Goal: Find specific page/section: Find specific page/section

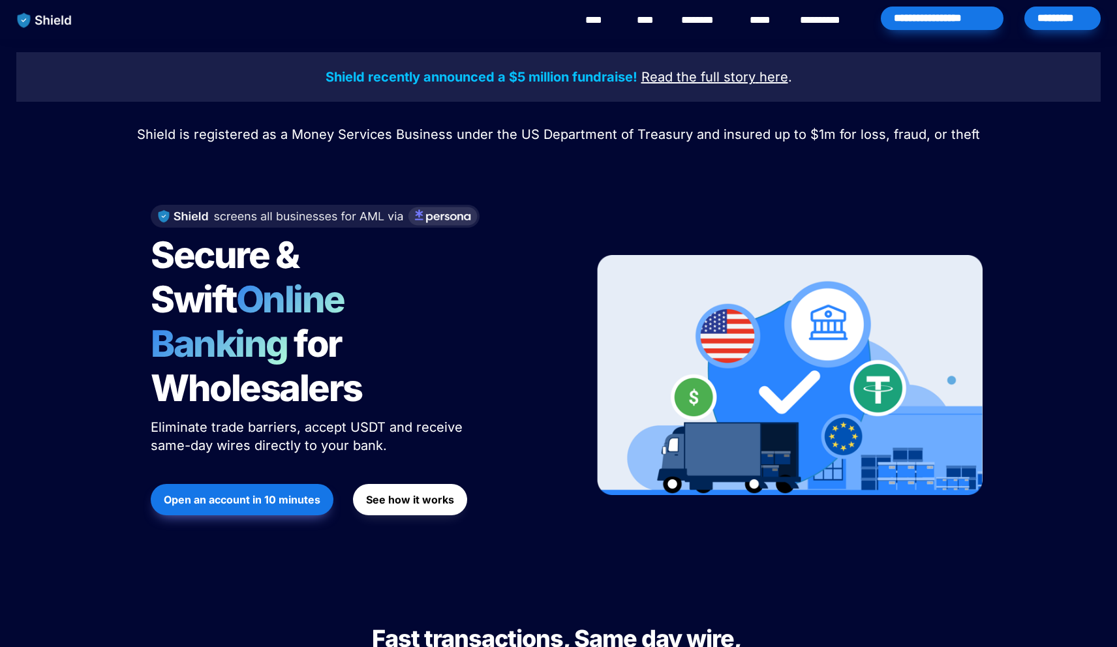
click at [1085, 10] on div "*********" at bounding box center [1062, 18] width 76 height 23
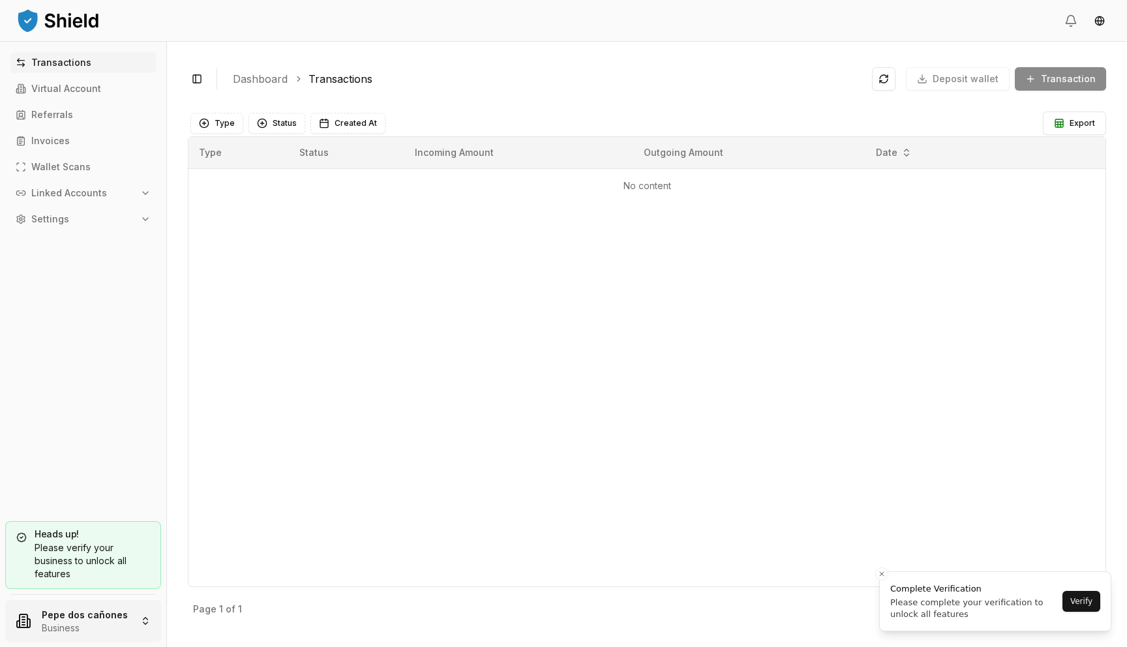
click at [121, 623] on html "Transactions Virtual Account Referrals Invoices Wallet Scans Linked Accounts Se…" at bounding box center [563, 323] width 1127 height 647
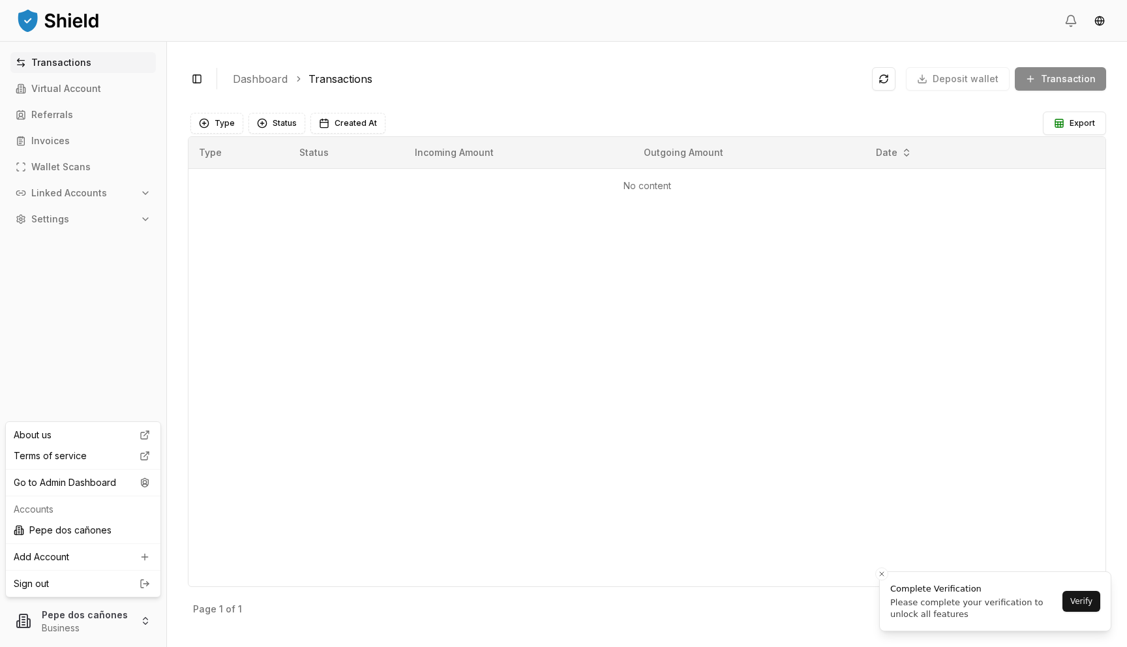
click at [131, 577] on link "Sign out" at bounding box center [83, 583] width 139 height 13
click at [50, 624] on html "Transactions Virtual Account Referrals Invoices Wallet Scans Linked Accounts Se…" at bounding box center [563, 323] width 1127 height 647
click at [95, 479] on div "Go to Admin Dashboard" at bounding box center [82, 482] width 149 height 21
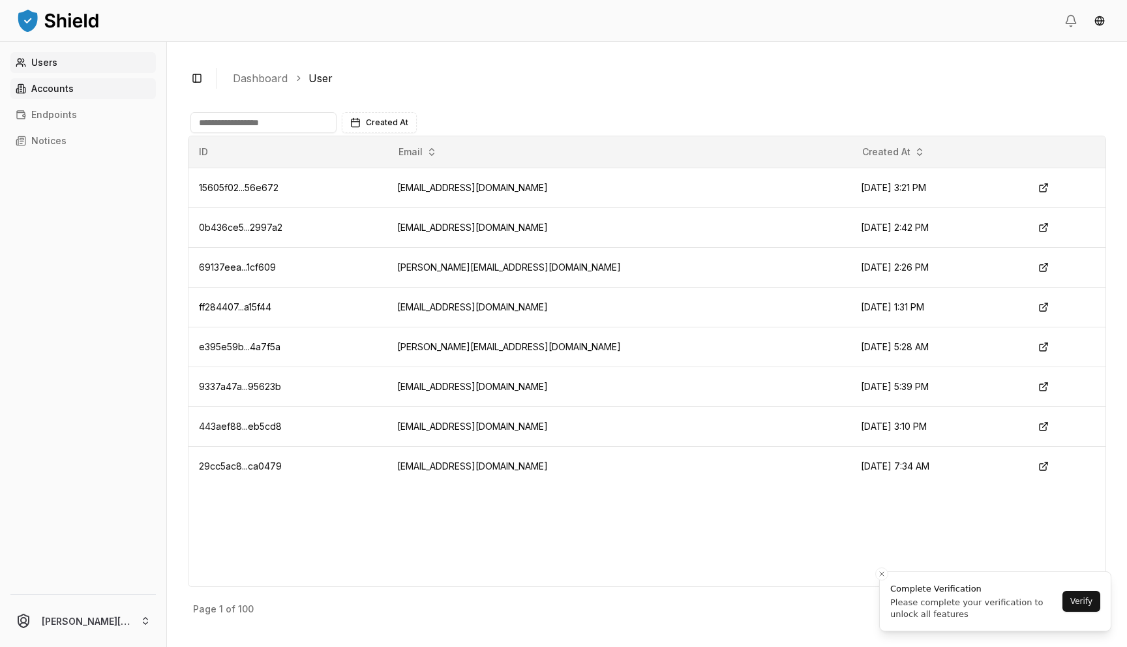
click at [40, 97] on link "Accounts" at bounding box center [82, 88] width 145 height 21
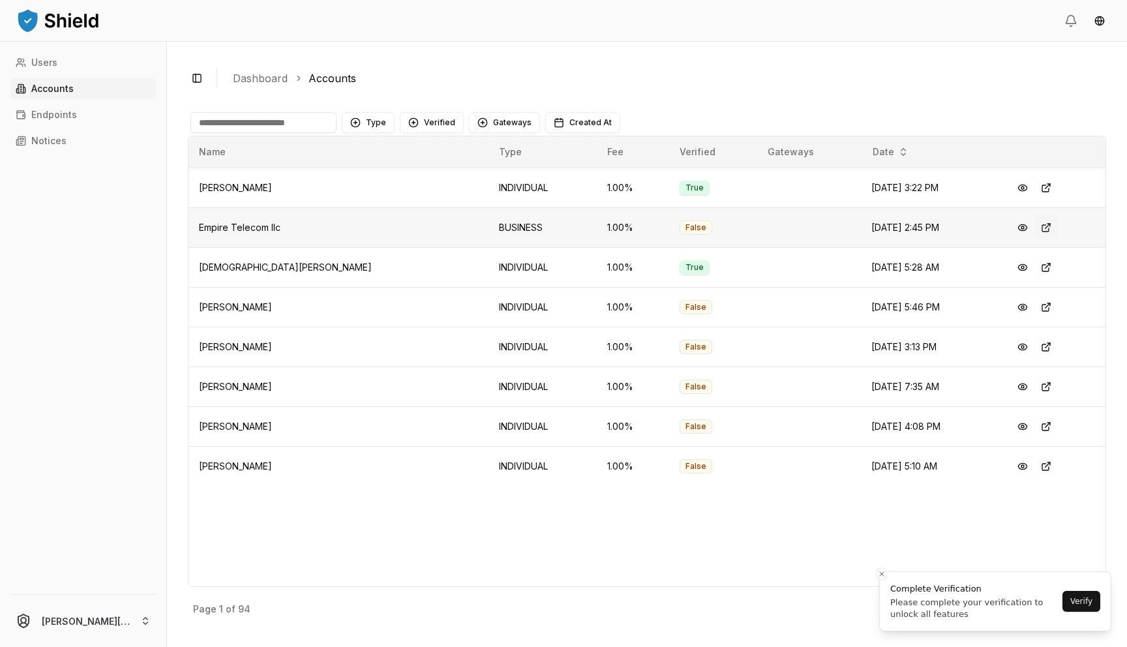
click at [1048, 232] on button at bounding box center [1046, 227] width 23 height 23
click at [875, 575] on button "Close toast" at bounding box center [881, 574] width 13 height 13
click at [1078, 601] on button "Next" at bounding box center [1082, 609] width 38 height 21
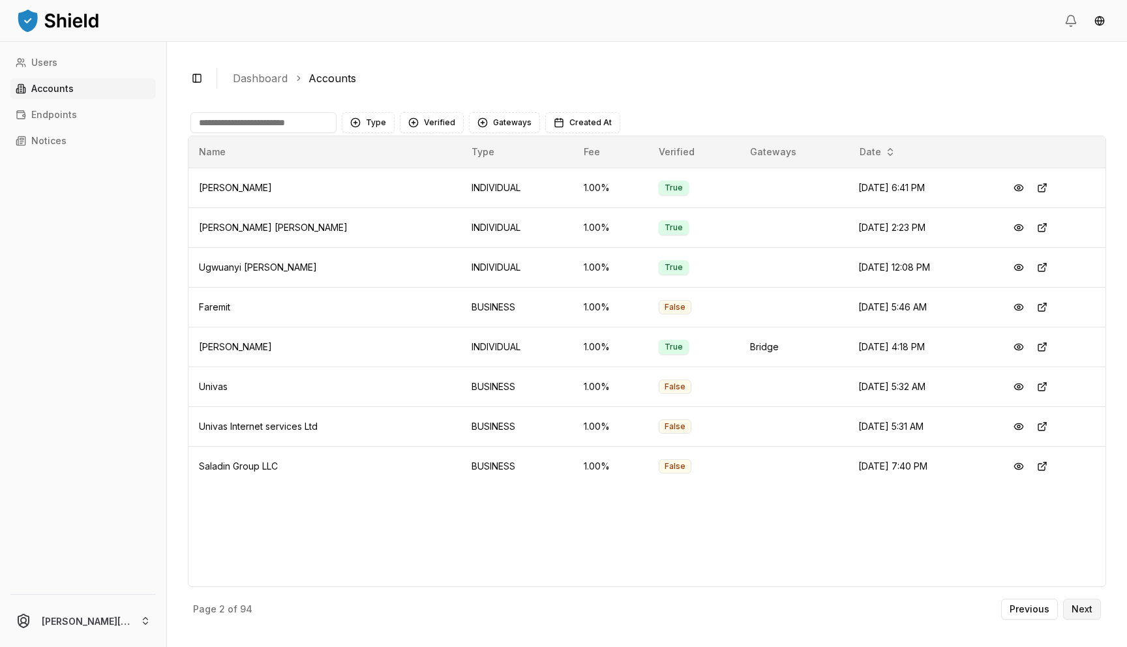
click at [1082, 609] on p "Next" at bounding box center [1082, 609] width 21 height 9
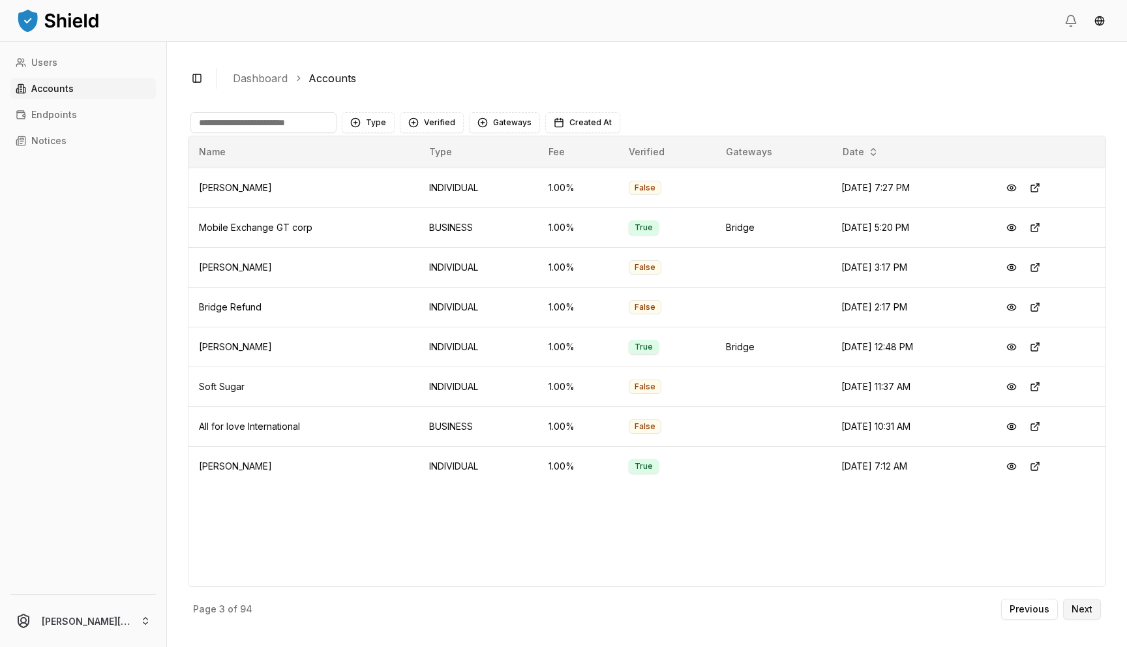
click at [1082, 609] on p "Next" at bounding box center [1082, 609] width 21 height 9
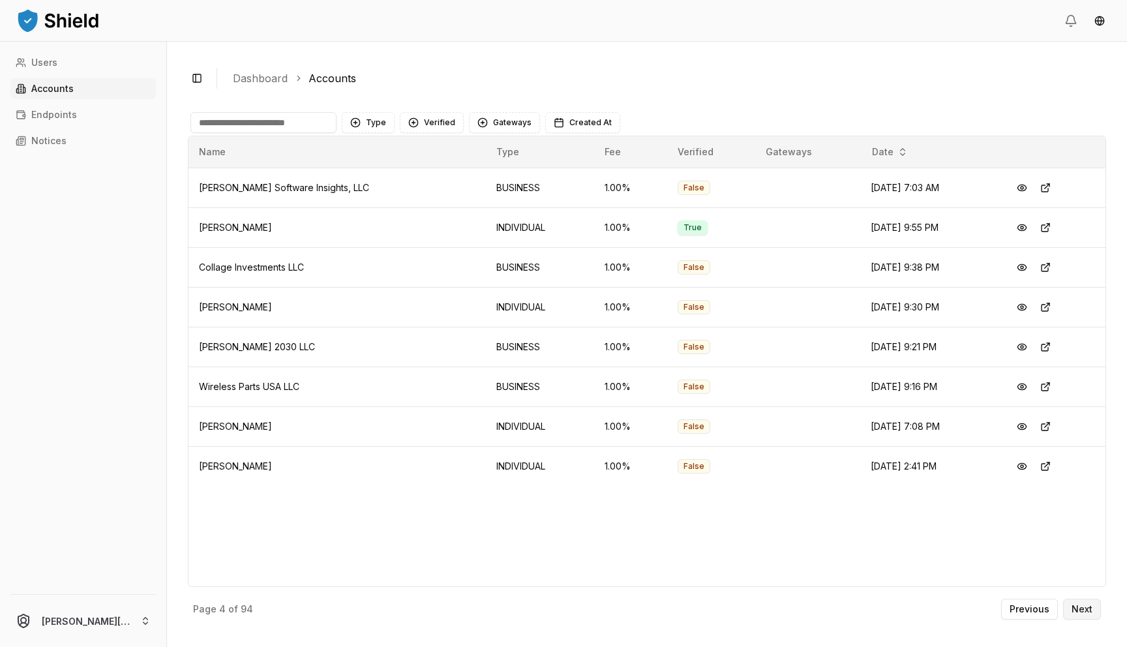
click at [1082, 609] on p "Next" at bounding box center [1082, 609] width 21 height 9
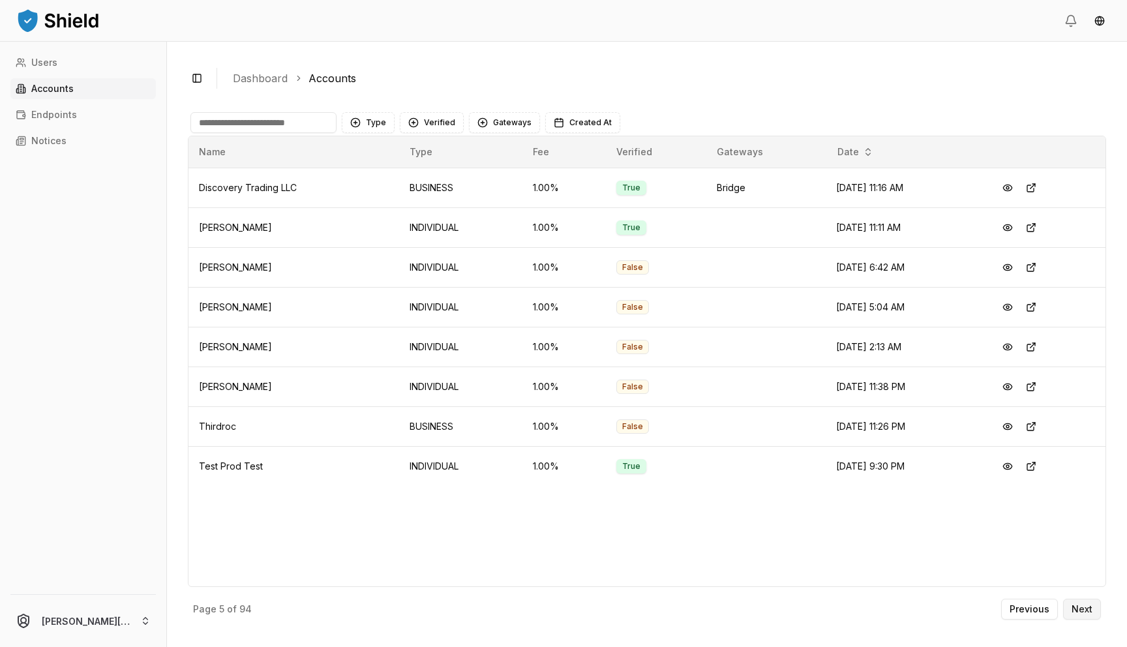
click at [1082, 609] on p "Next" at bounding box center [1082, 609] width 21 height 9
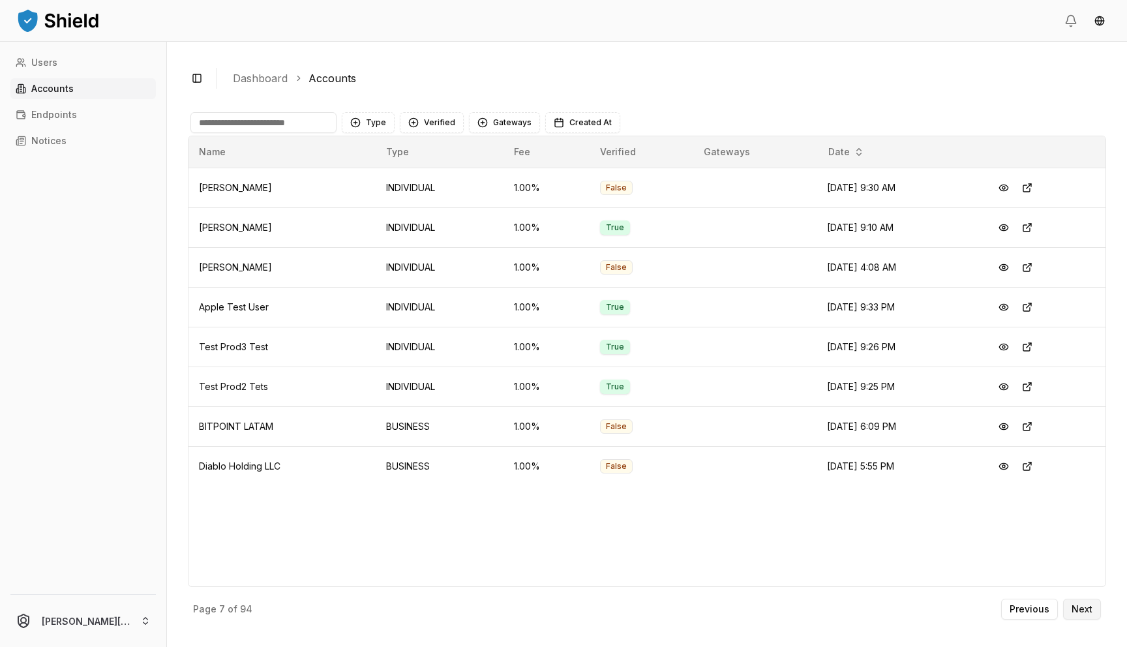
click at [1082, 609] on p "Next" at bounding box center [1082, 609] width 21 height 9
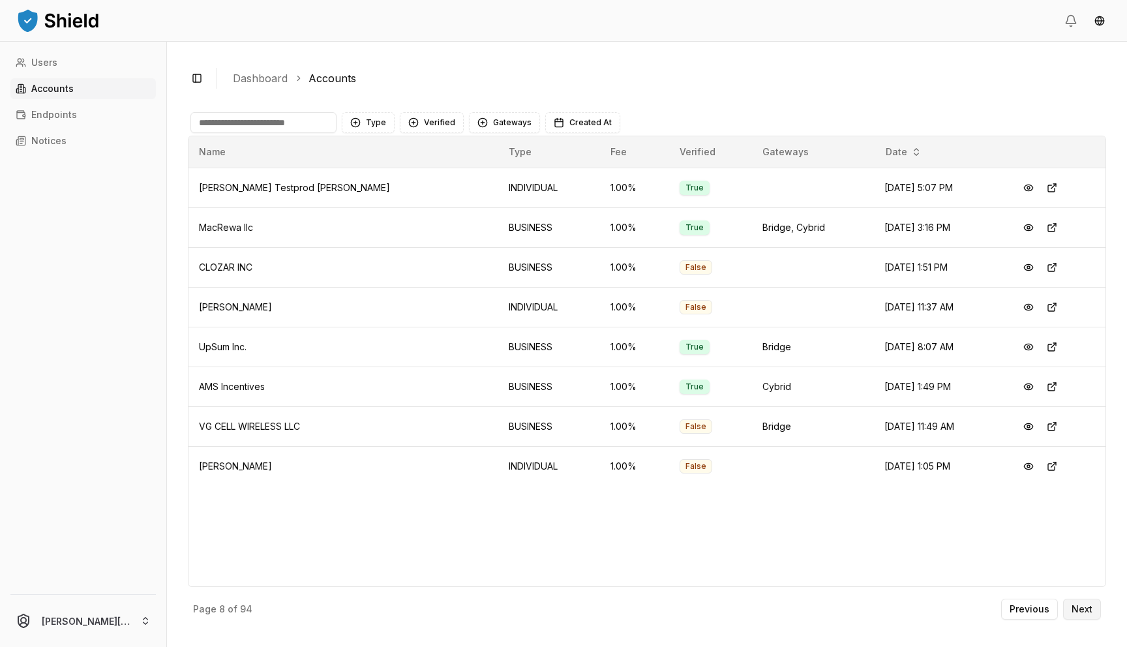
click at [1082, 609] on p "Next" at bounding box center [1082, 609] width 21 height 9
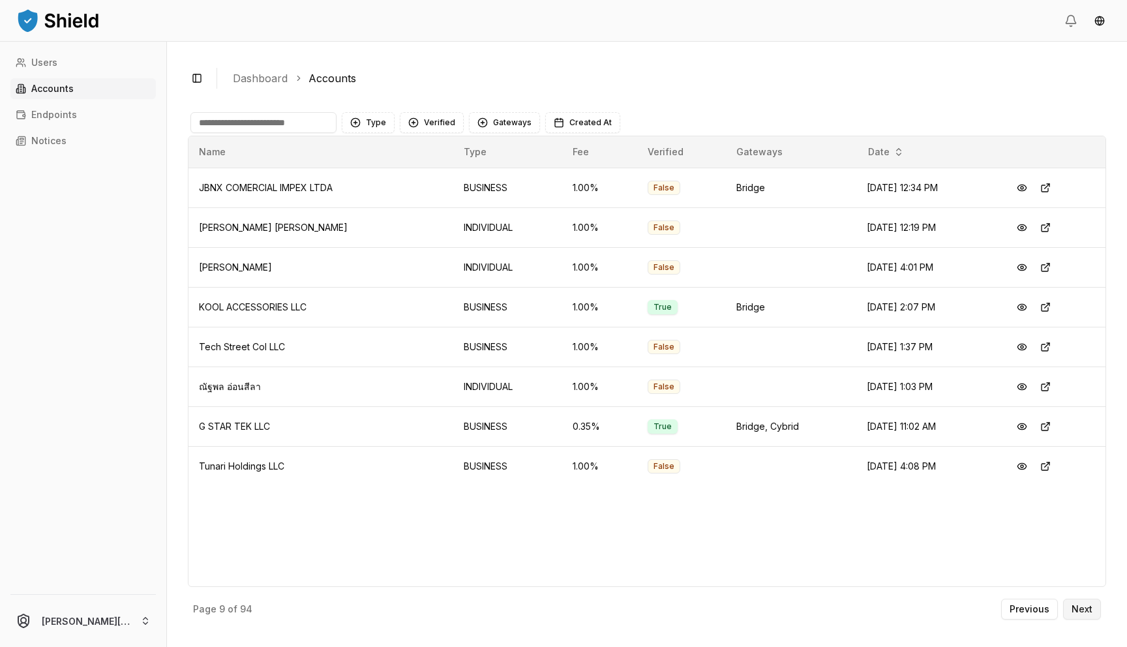
click at [1082, 609] on p "Next" at bounding box center [1082, 609] width 21 height 9
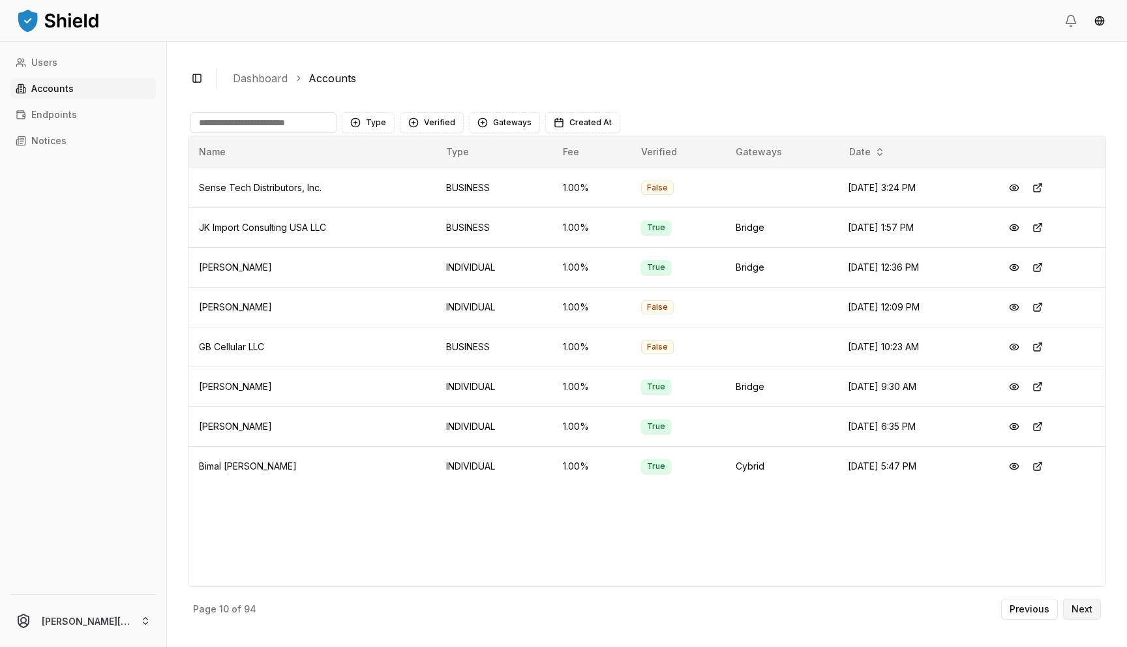
click at [1082, 609] on p "Next" at bounding box center [1082, 609] width 21 height 9
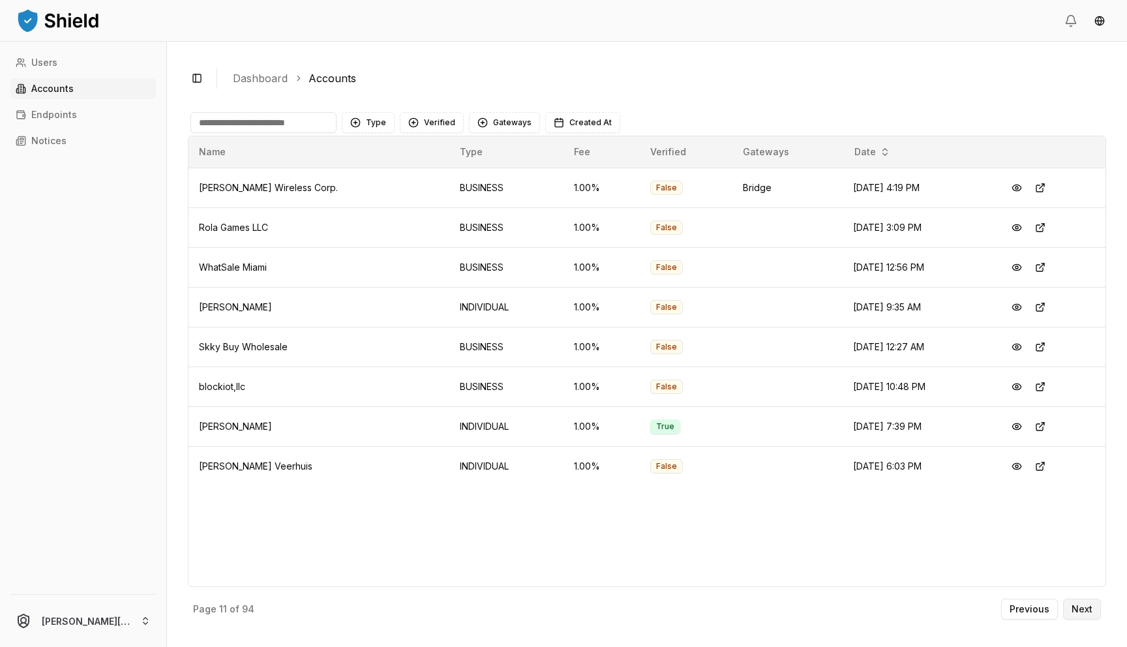
click at [1083, 609] on p "Next" at bounding box center [1082, 609] width 21 height 9
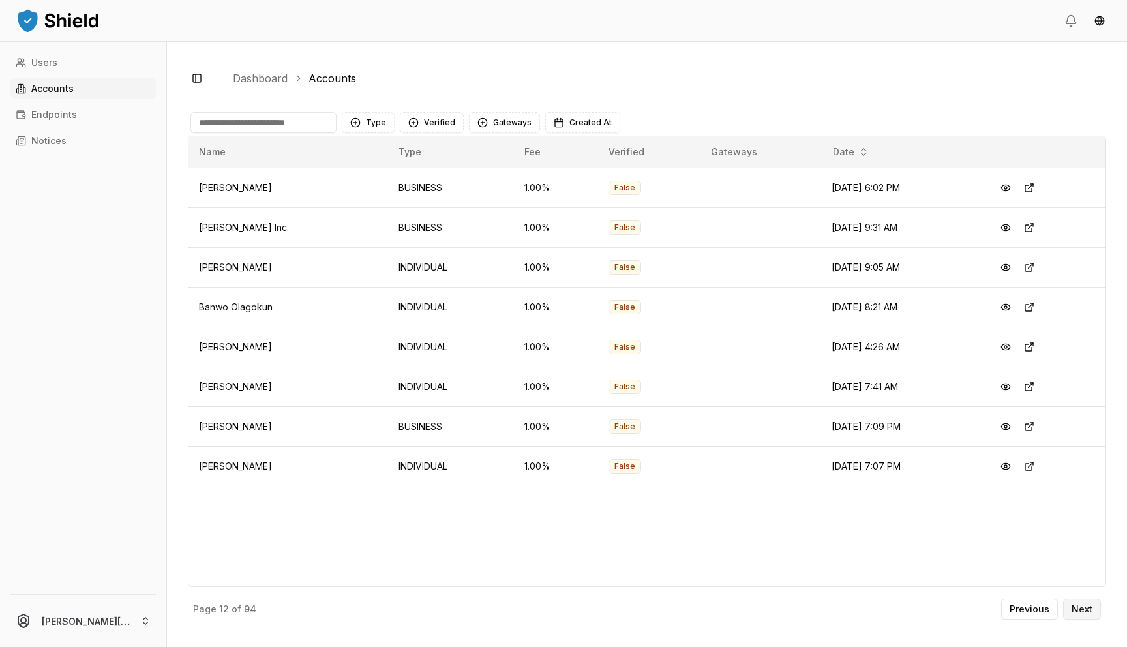
click at [1083, 609] on p "Next" at bounding box center [1082, 609] width 21 height 9
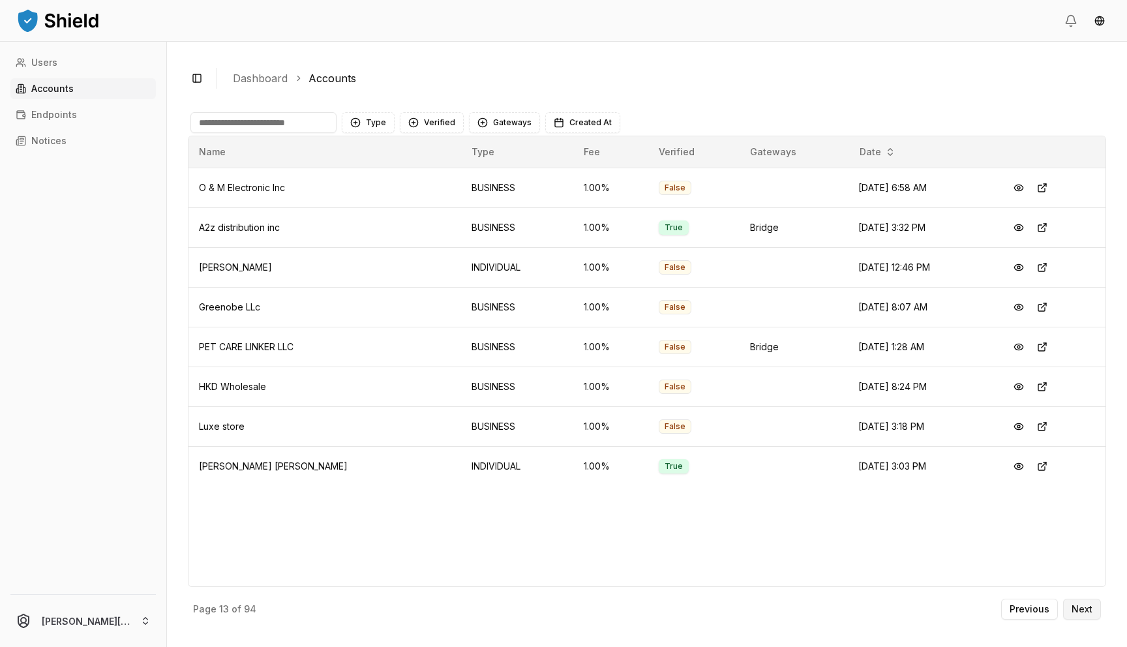
click at [1083, 609] on p "Next" at bounding box center [1082, 609] width 21 height 9
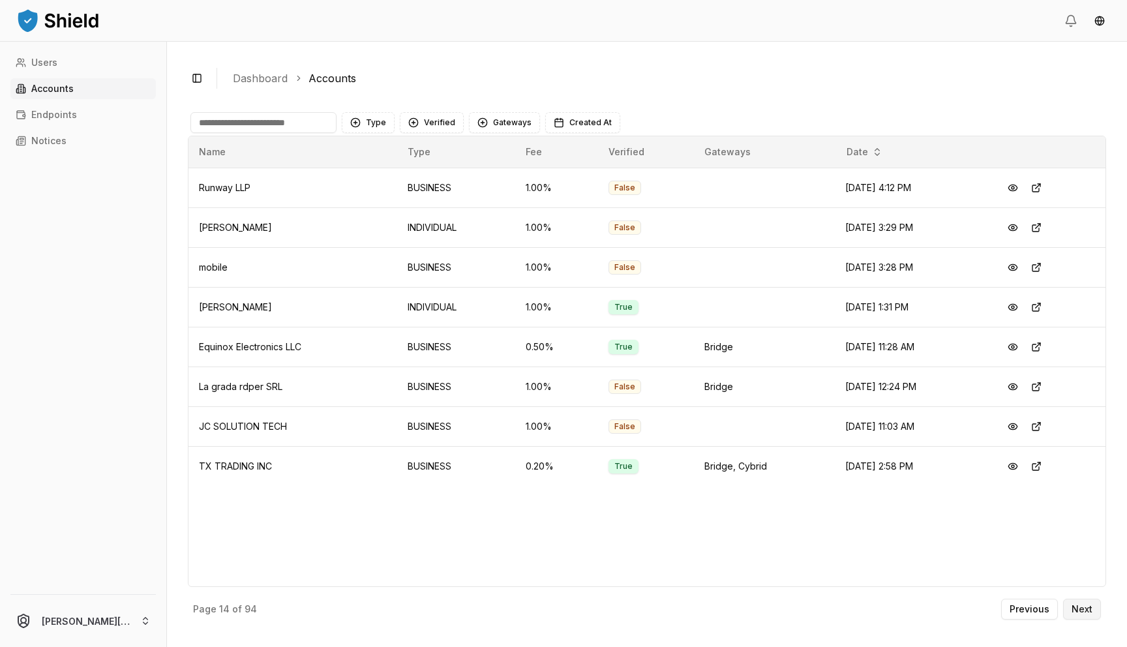
click at [1083, 609] on p "Next" at bounding box center [1082, 609] width 21 height 9
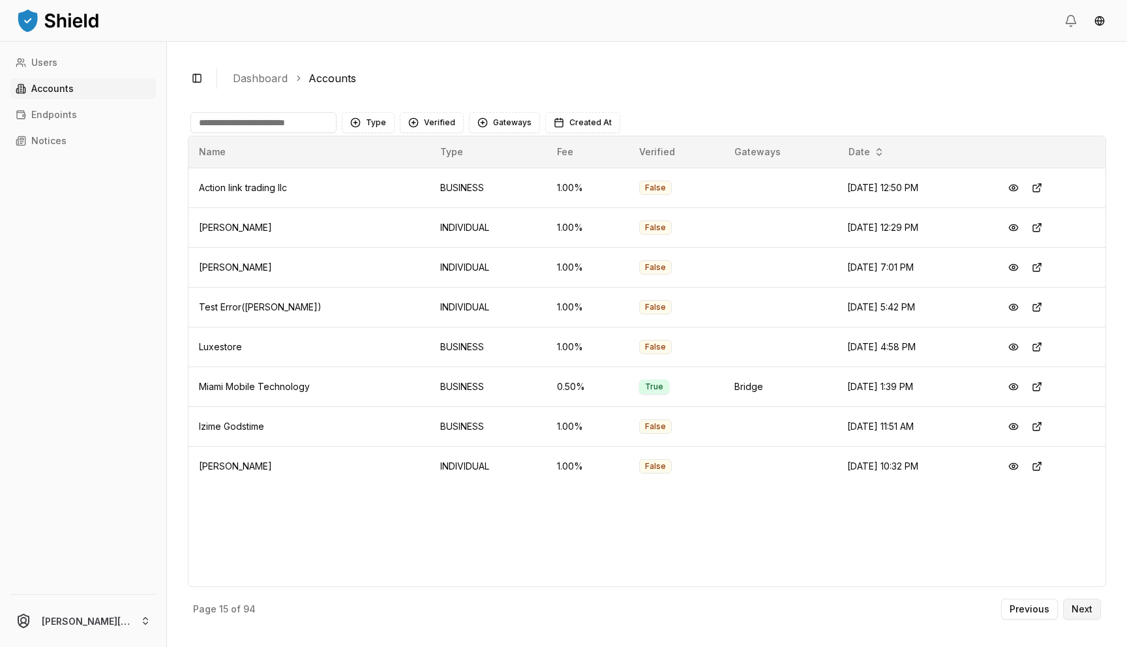
click at [1084, 609] on p "Next" at bounding box center [1082, 609] width 21 height 9
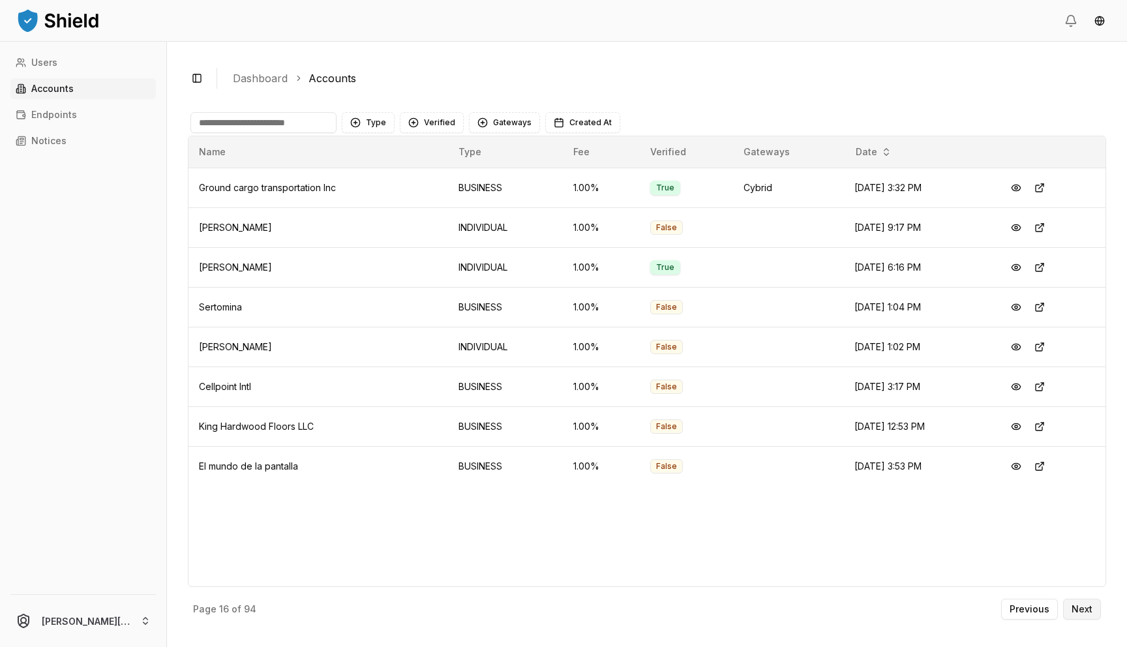
click at [1084, 609] on p "Next" at bounding box center [1082, 609] width 21 height 9
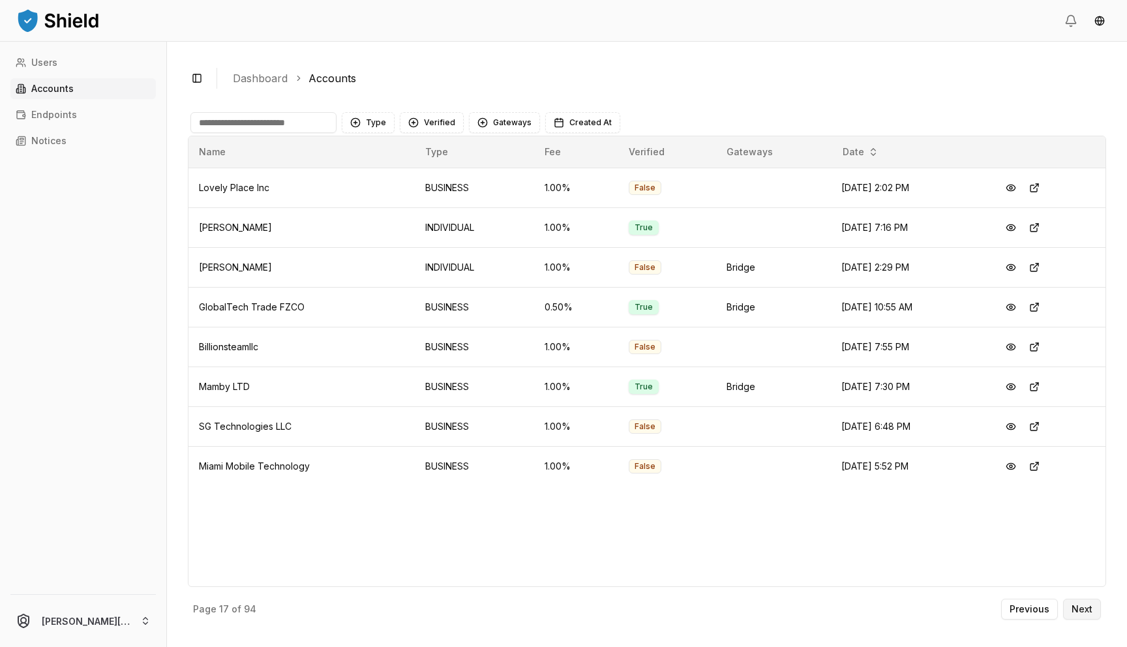
click at [1085, 608] on p "Next" at bounding box center [1082, 609] width 21 height 9
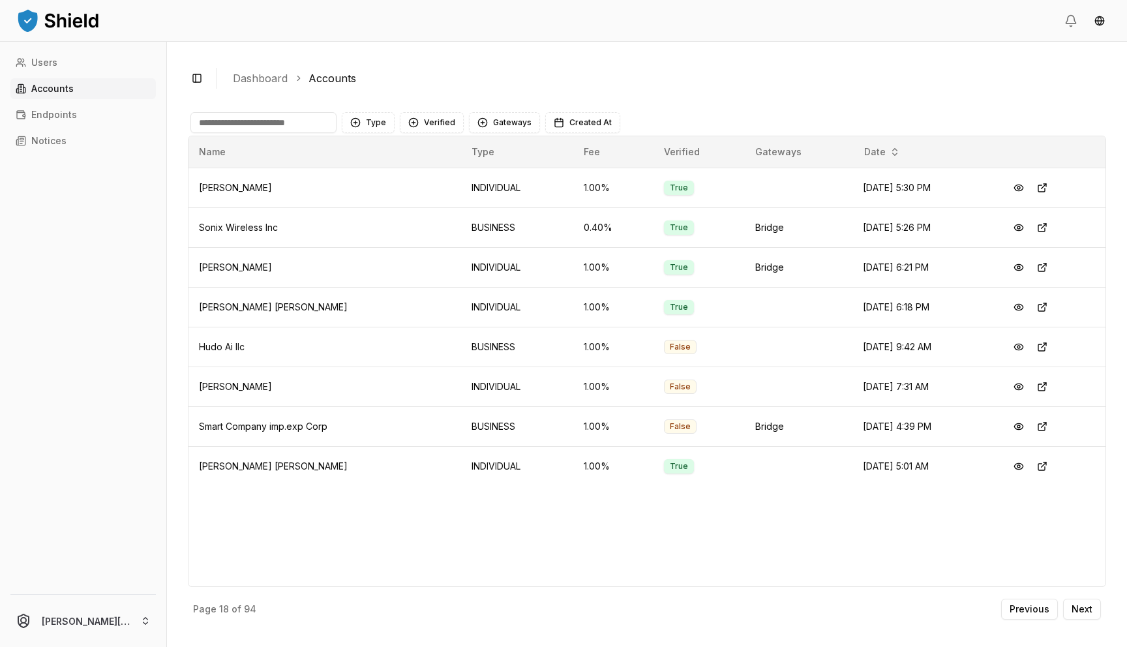
click at [257, 130] on input at bounding box center [263, 122] width 146 height 21
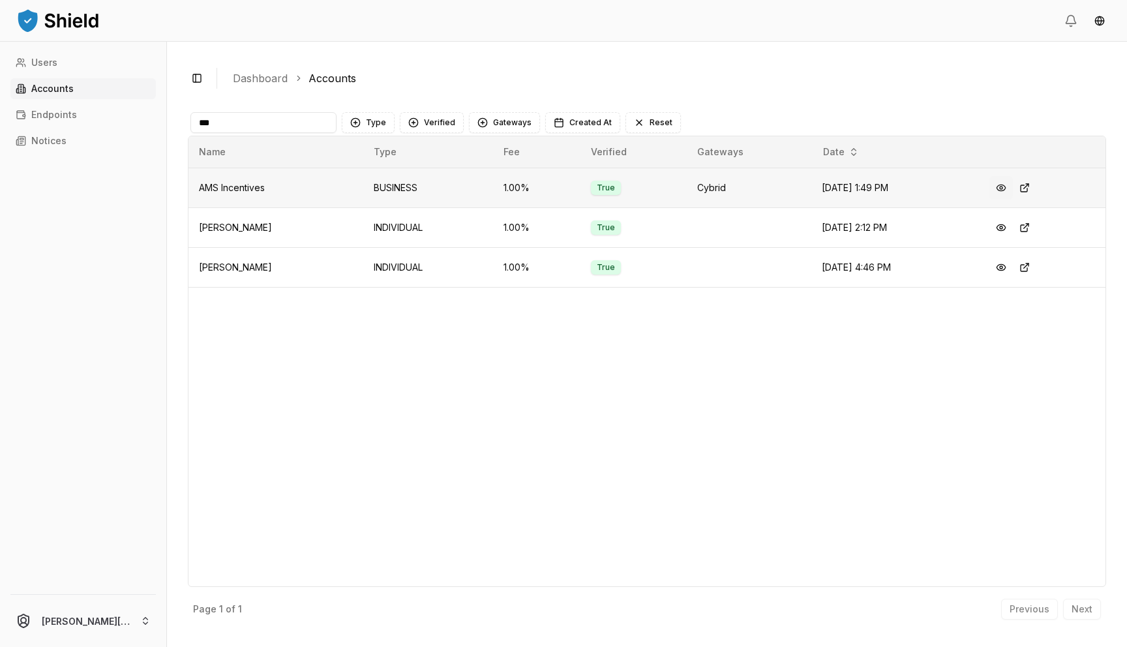
type input "***"
click at [1010, 188] on button at bounding box center [1001, 187] width 23 height 23
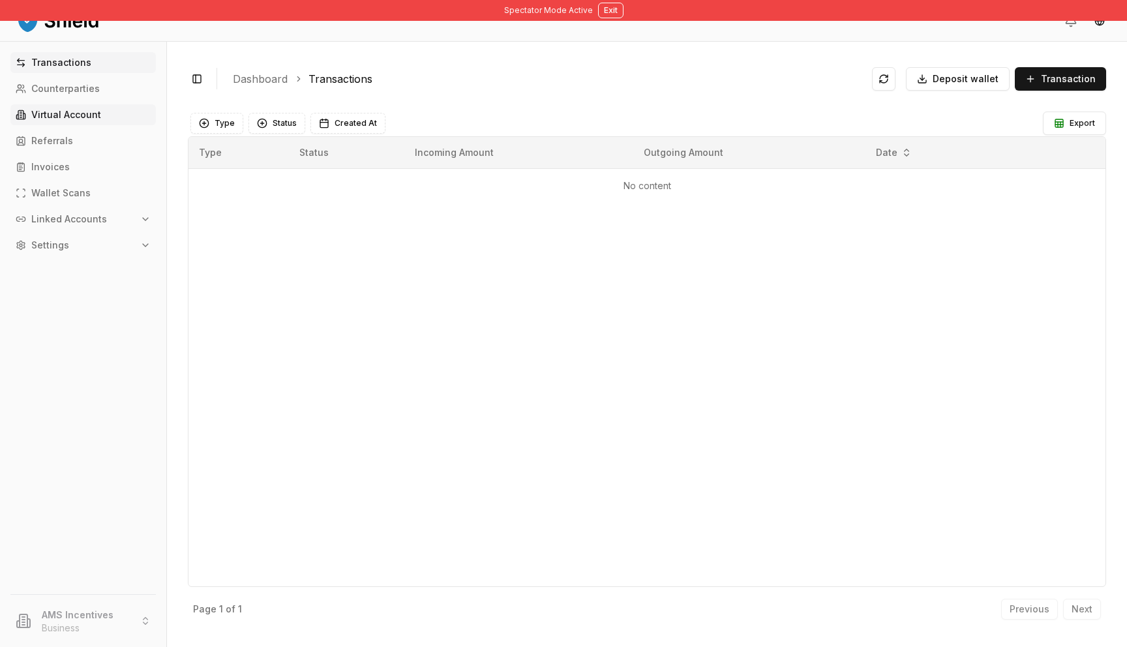
click at [81, 115] on p "Virtual Account" at bounding box center [66, 114] width 70 height 9
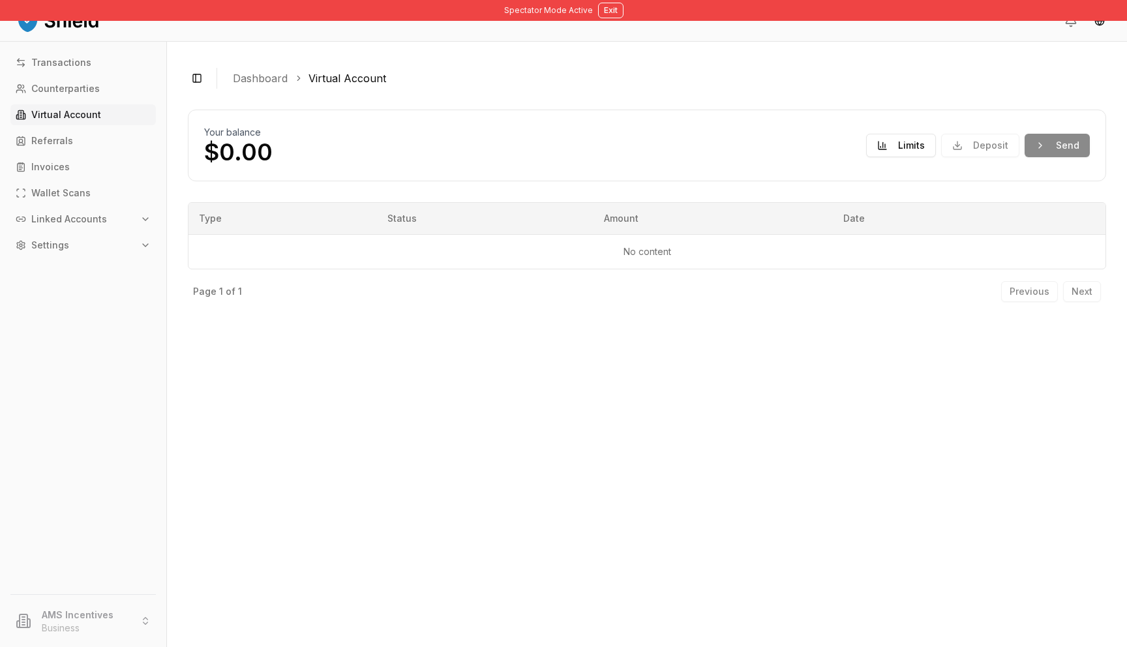
click at [969, 149] on div "Deposit Send" at bounding box center [1015, 145] width 149 height 23
click at [1042, 141] on div "Deposit Send" at bounding box center [1015, 145] width 149 height 23
click at [912, 152] on button "Limits" at bounding box center [901, 145] width 70 height 23
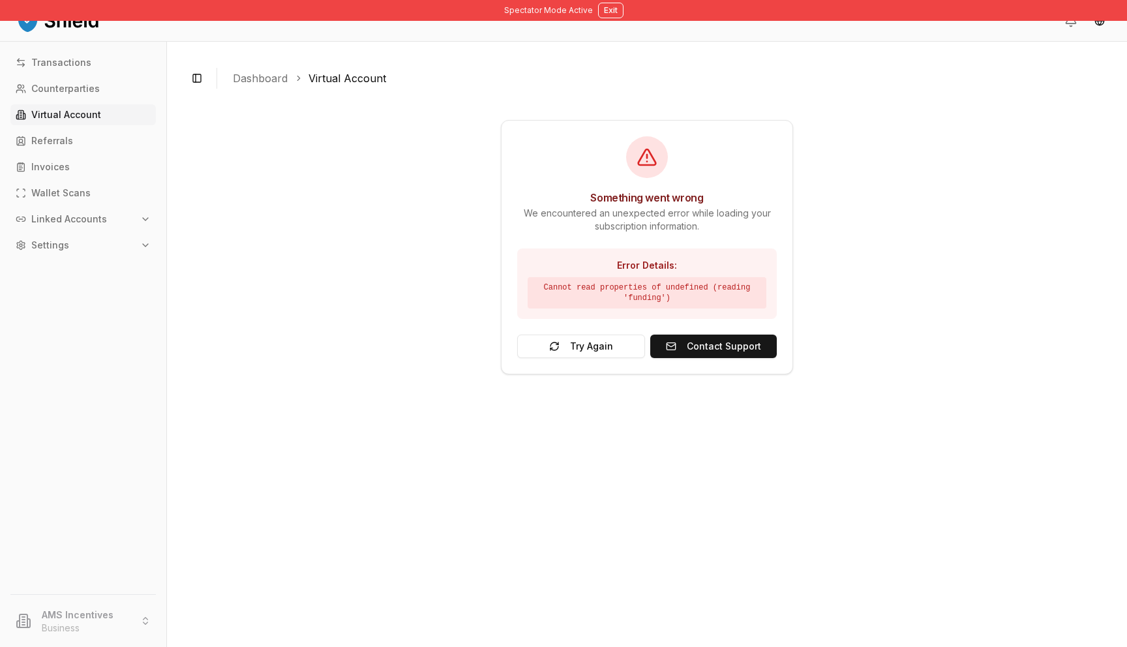
click at [867, 317] on div "Something went wrong We encountered an unexpected error while loading your subs…" at bounding box center [647, 247] width 918 height 275
click at [262, 75] on link "Dashboard" at bounding box center [260, 78] width 55 height 16
click at [40, 139] on p "Referrals" at bounding box center [52, 140] width 42 height 9
click at [53, 164] on p "Invoices" at bounding box center [50, 166] width 38 height 9
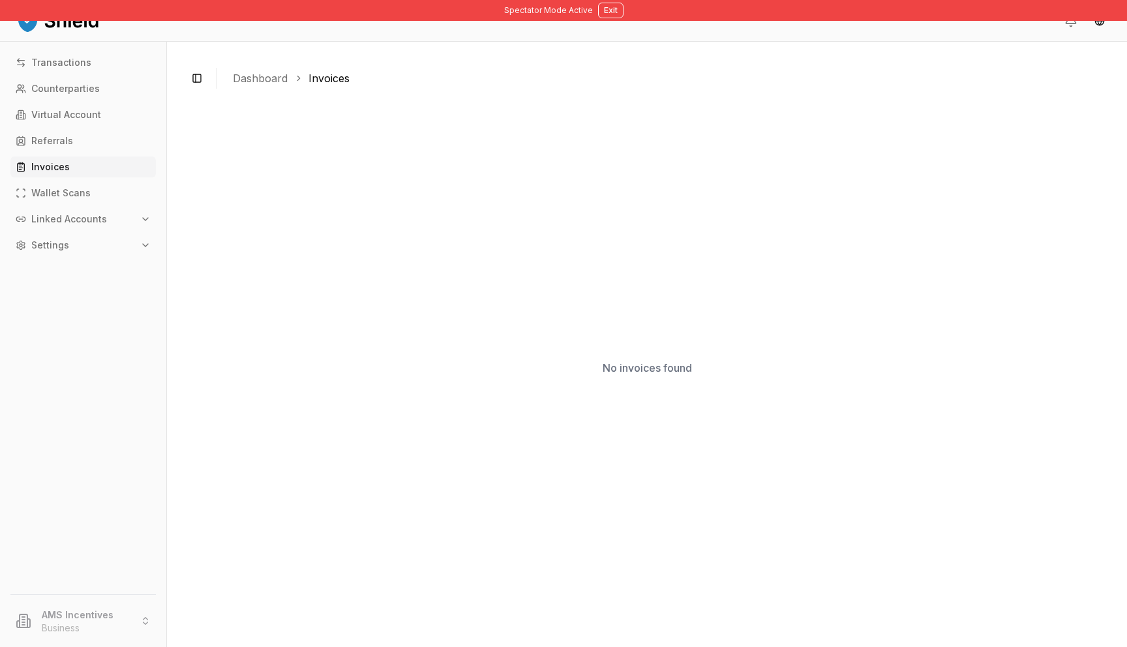
click at [56, 166] on p "Invoices" at bounding box center [50, 166] width 38 height 9
click at [75, 201] on link "Wallet Scans" at bounding box center [82, 193] width 145 height 21
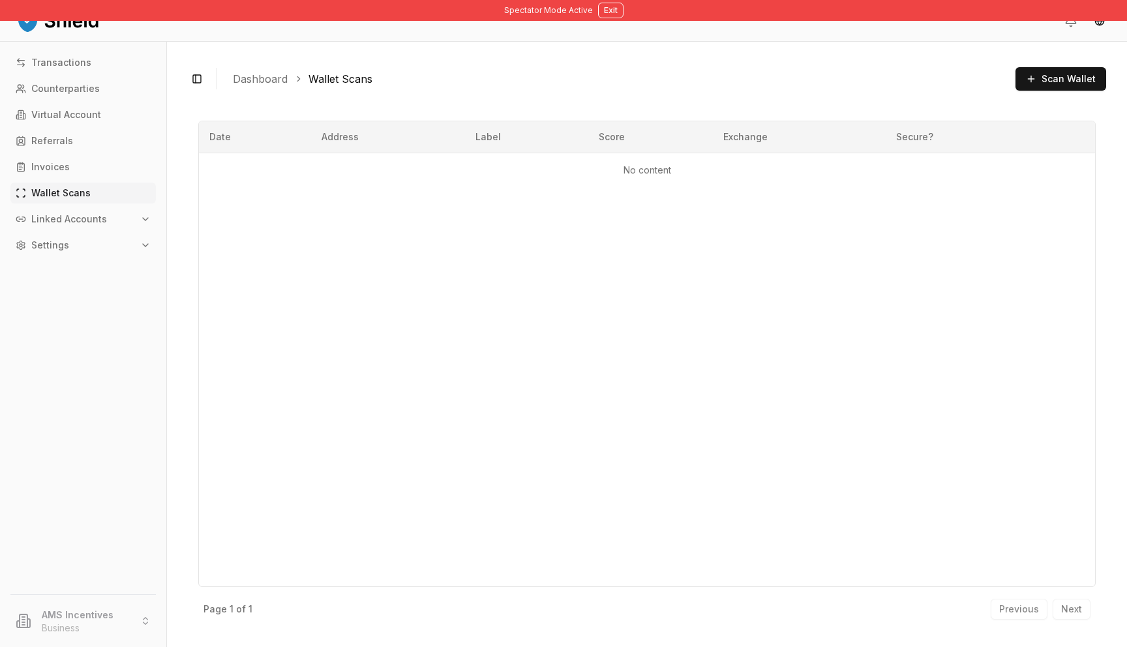
click at [89, 220] on p "Linked Accounts" at bounding box center [69, 219] width 76 height 9
click at [104, 264] on link "Bank Accounts" at bounding box center [84, 264] width 114 height 21
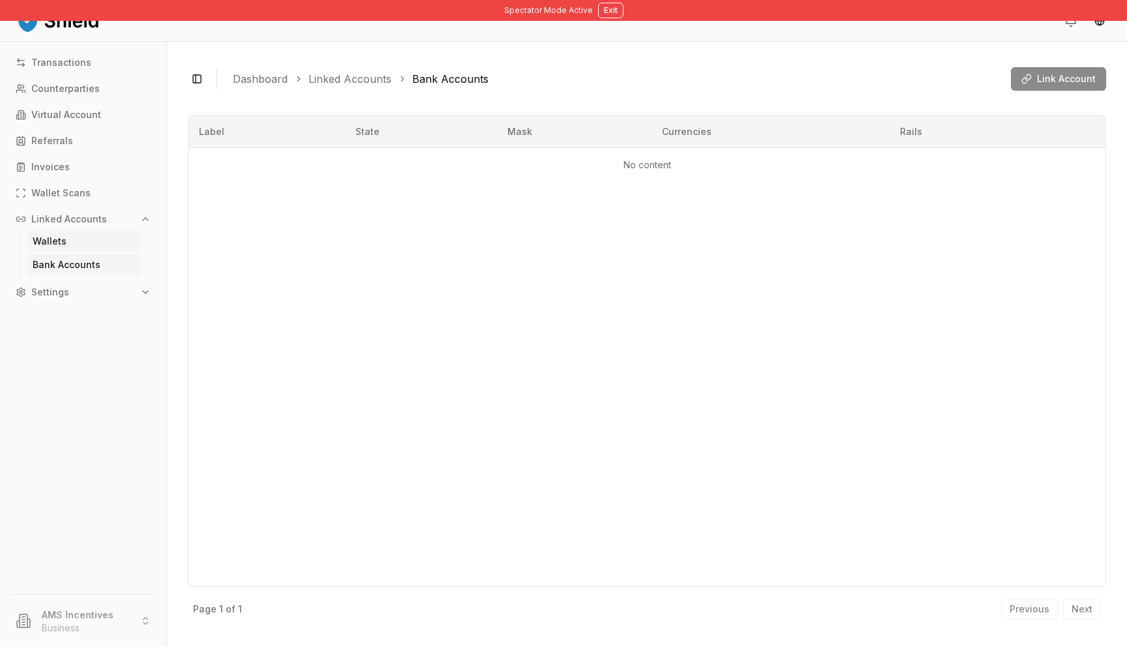
click at [89, 240] on link "Wallets" at bounding box center [84, 241] width 114 height 21
click at [94, 258] on link "Bank Accounts" at bounding box center [84, 264] width 114 height 21
click at [608, 9] on button "Exit" at bounding box center [610, 11] width 25 height 16
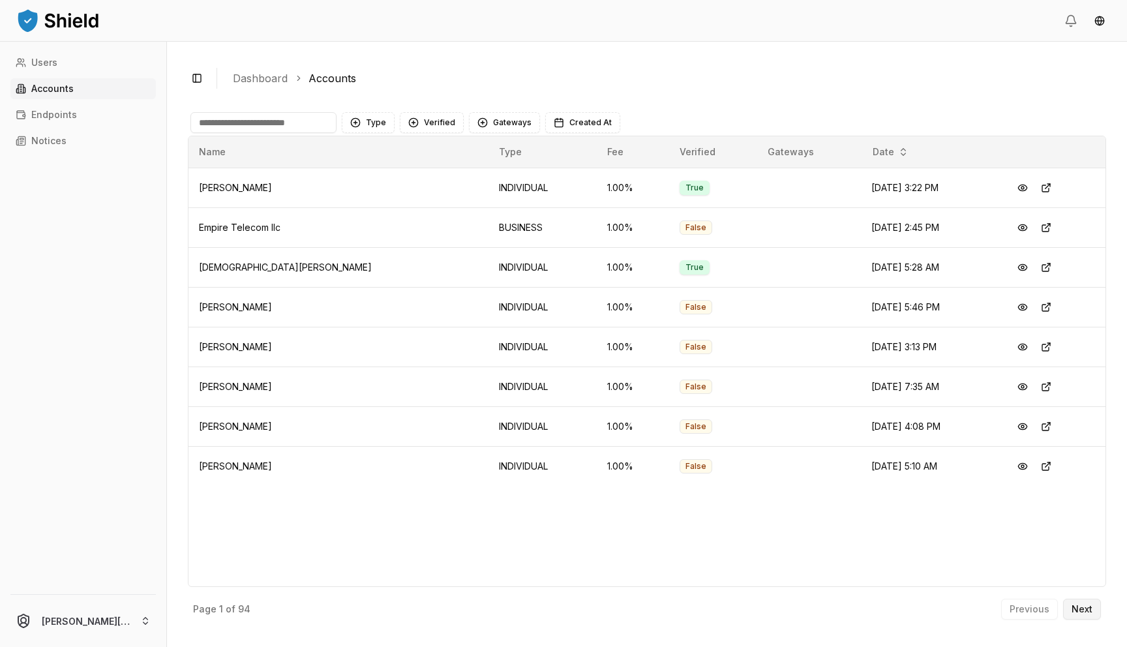
click at [1085, 610] on p "Next" at bounding box center [1082, 609] width 21 height 9
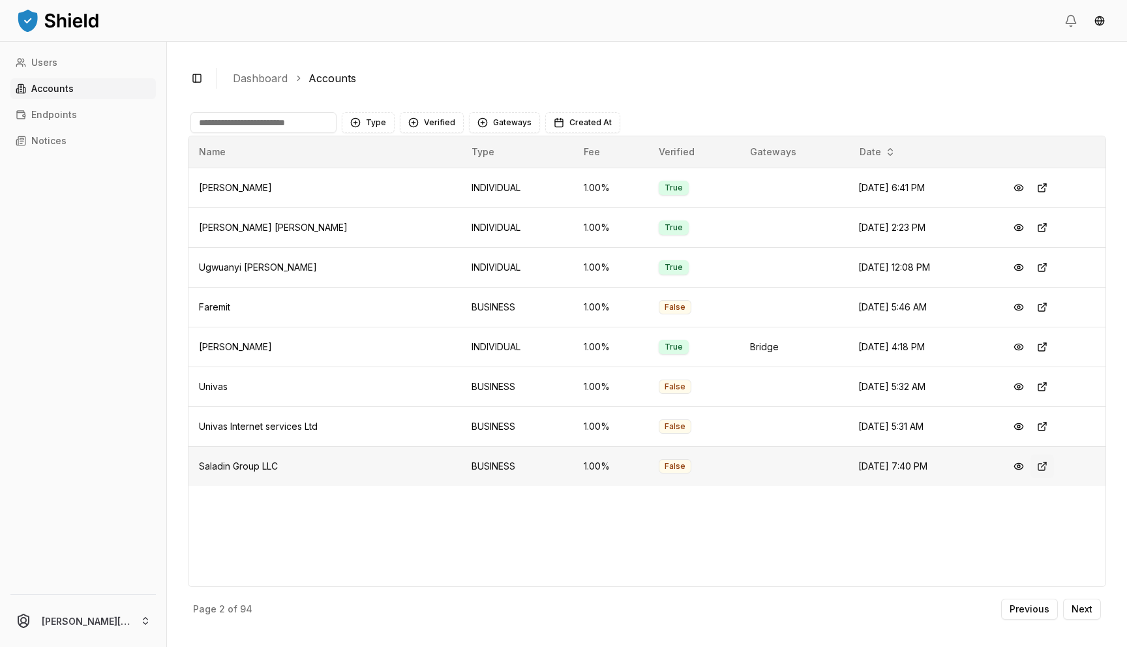
click at [1043, 462] on button at bounding box center [1042, 466] width 23 height 23
click at [1067, 604] on button "Next" at bounding box center [1082, 609] width 38 height 21
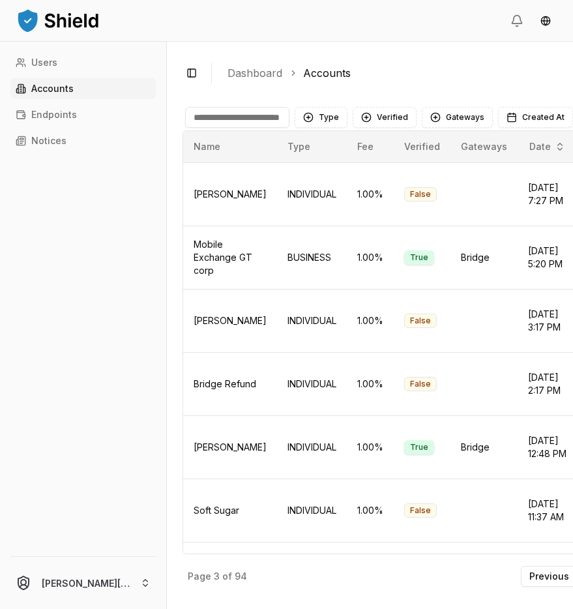
drag, startPoint x: 166, startPoint y: 50, endPoint x: 114, endPoint y: 52, distance: 52.2
click at [114, 52] on div "Users Accounts Endpoints Notices jose@getshield.xyz" at bounding box center [83, 326] width 167 height 568
click at [376, 117] on button "Verified" at bounding box center [385, 117] width 64 height 21
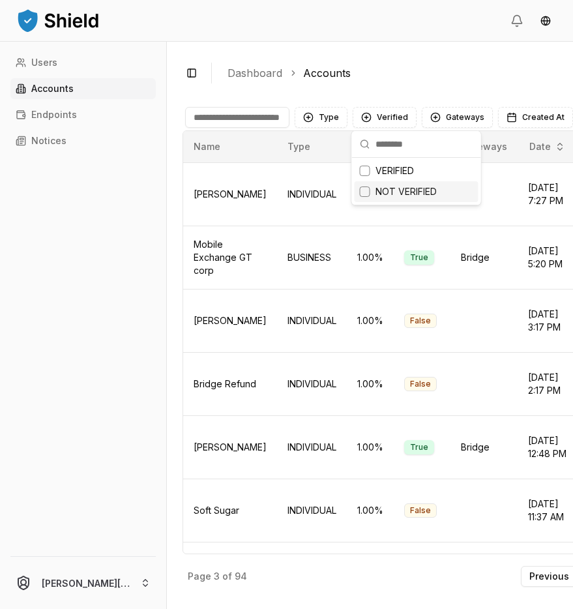
click at [386, 194] on span "NOT VERIFIED" at bounding box center [406, 191] width 61 height 13
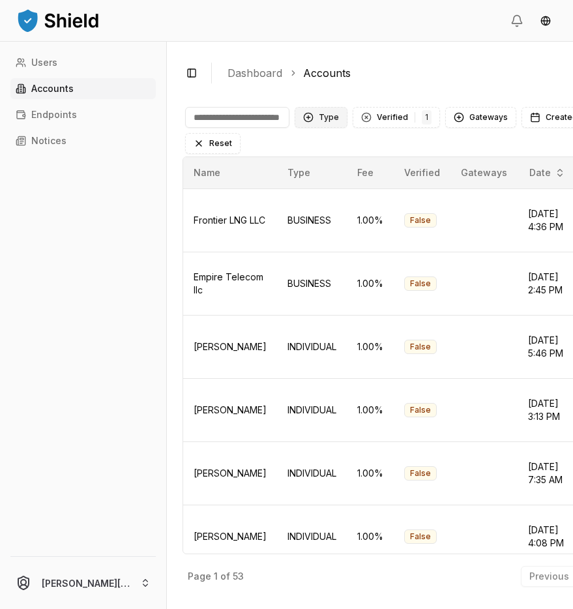
click at [322, 122] on button "Type" at bounding box center [321, 117] width 53 height 21
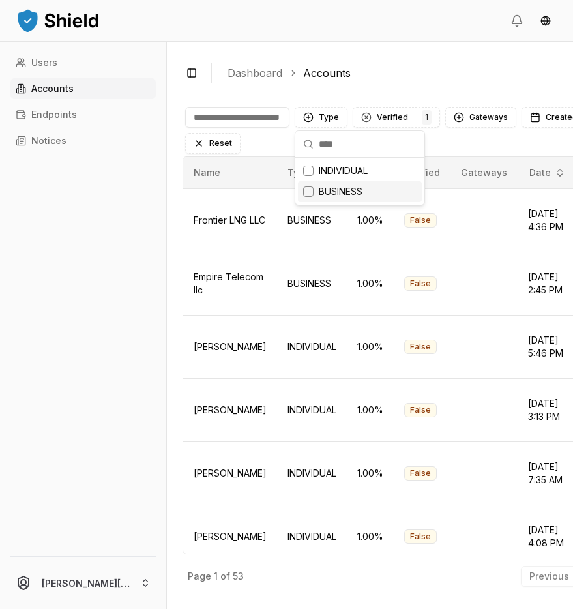
click at [326, 190] on span "BUSINESS" at bounding box center [341, 191] width 44 height 13
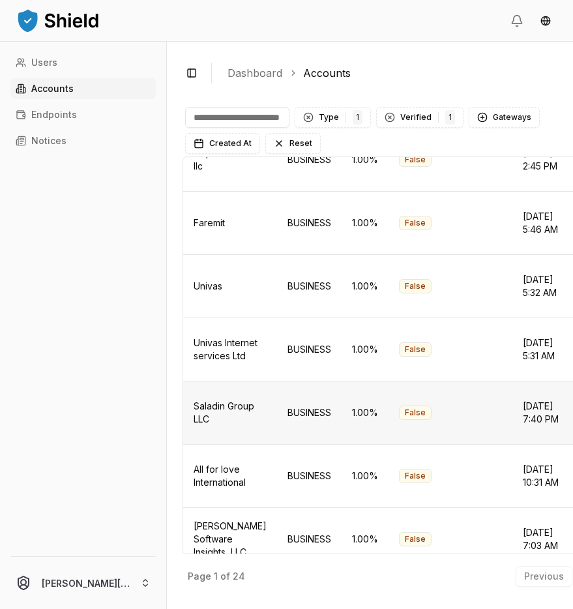
scroll to position [145, 0]
